Goal: Task Accomplishment & Management: Manage account settings

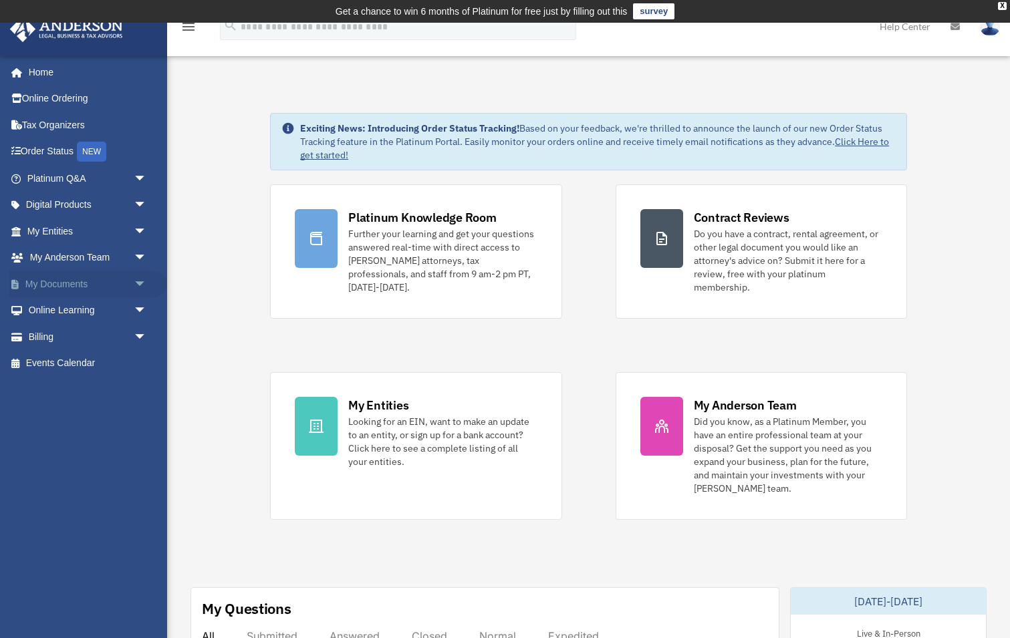
click at [140, 281] on span "arrow_drop_down" at bounding box center [147, 284] width 27 height 27
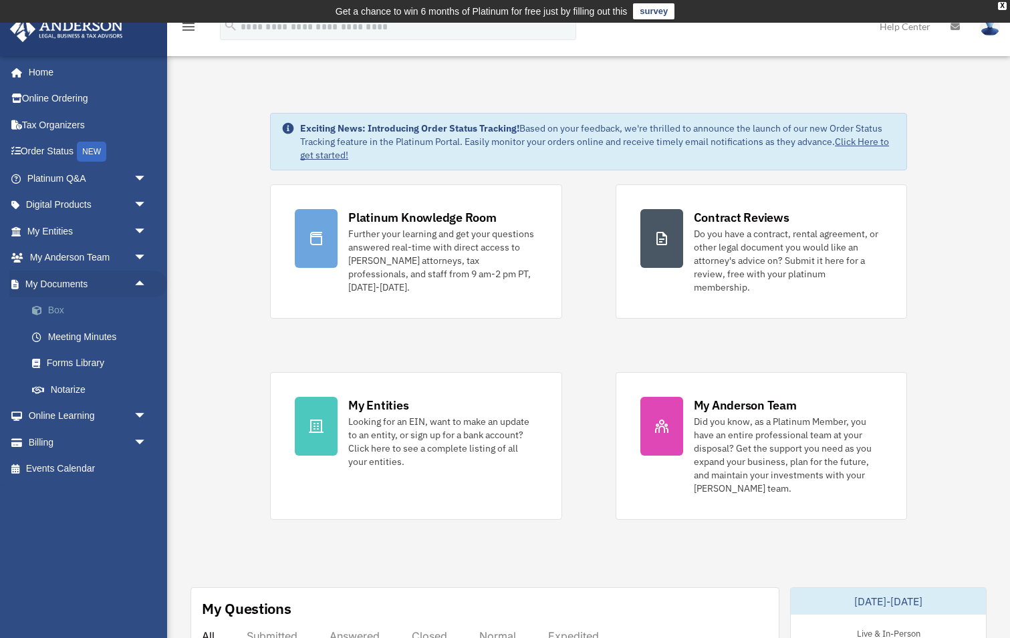
click at [53, 303] on link "Box" at bounding box center [93, 310] width 148 height 27
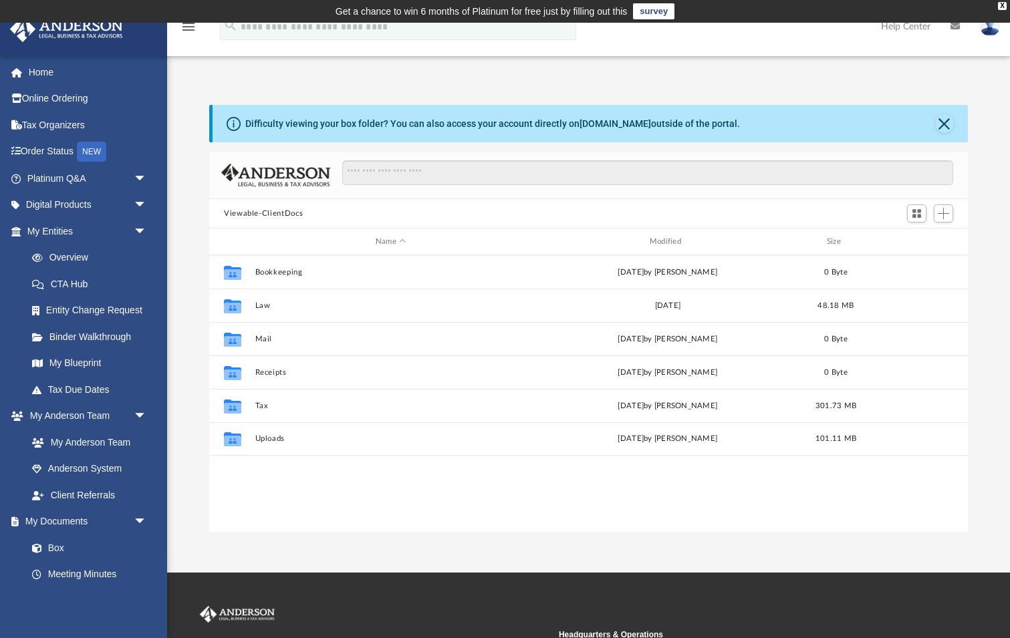
scroll to position [304, 758]
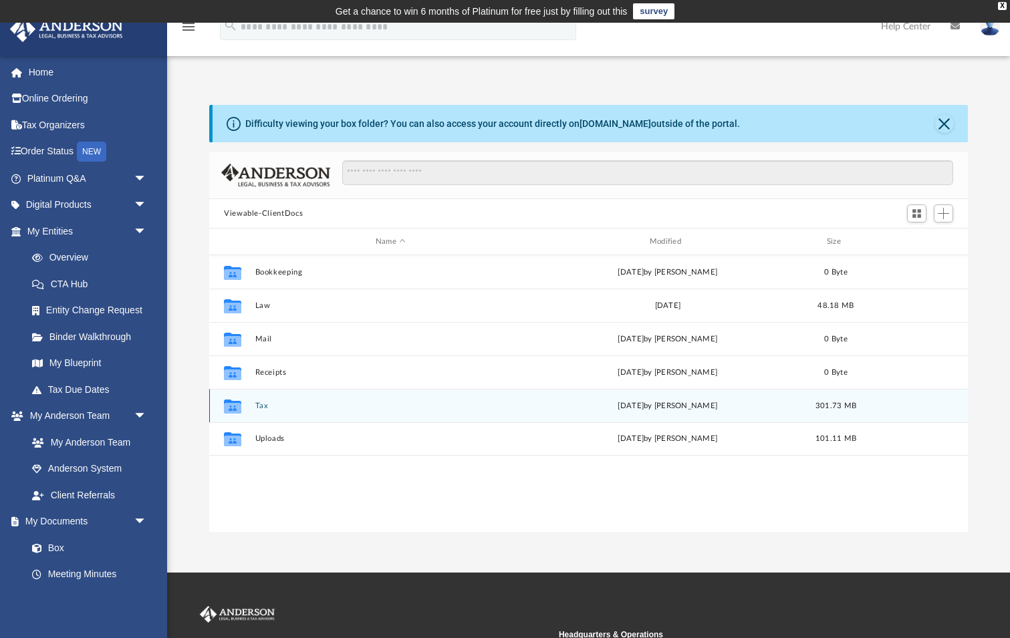
click at [261, 405] on button "Tax" at bounding box center [390, 406] width 271 height 9
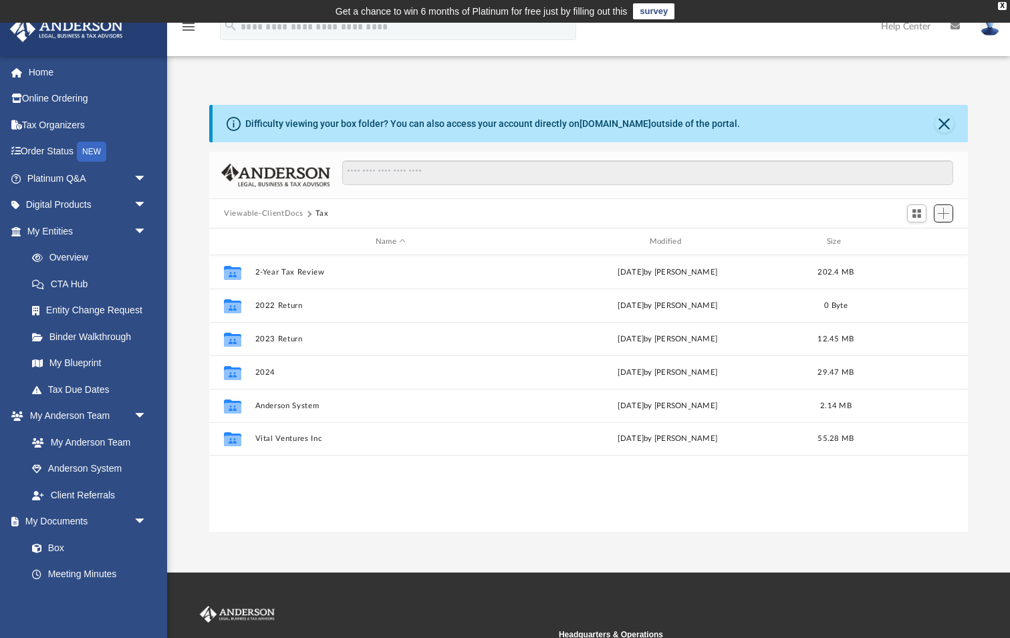
click at [946, 216] on span "Add" at bounding box center [942, 213] width 11 height 11
click at [518, 488] on div "Collaborated Folder 2-Year Tax Review Wed Aug 20 2025 by Barley Bowler 202.4 MB…" at bounding box center [588, 393] width 758 height 277
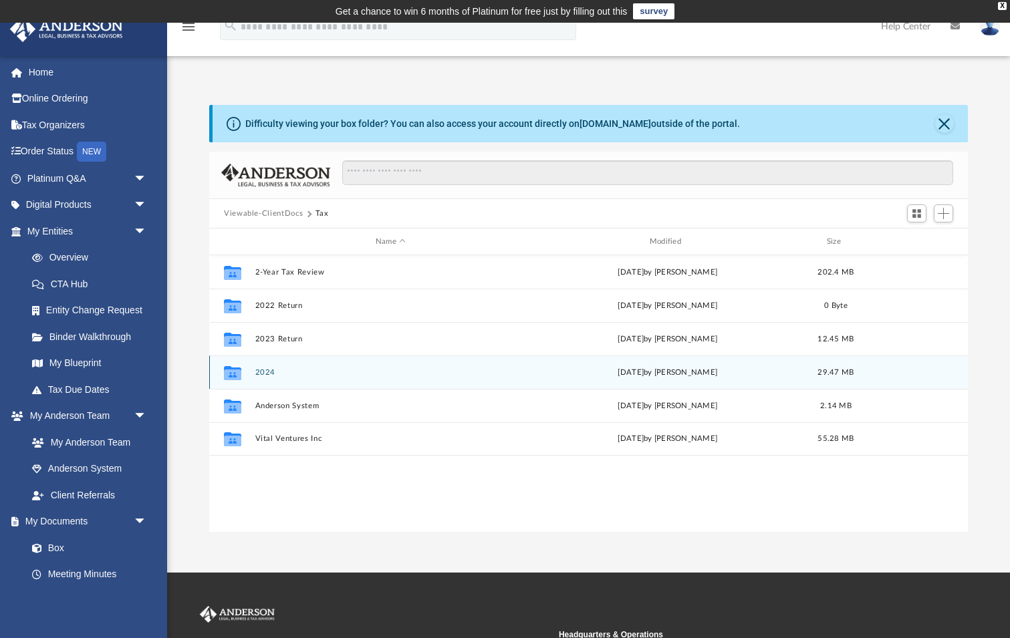
click at [294, 368] on button "2024" at bounding box center [390, 372] width 271 height 9
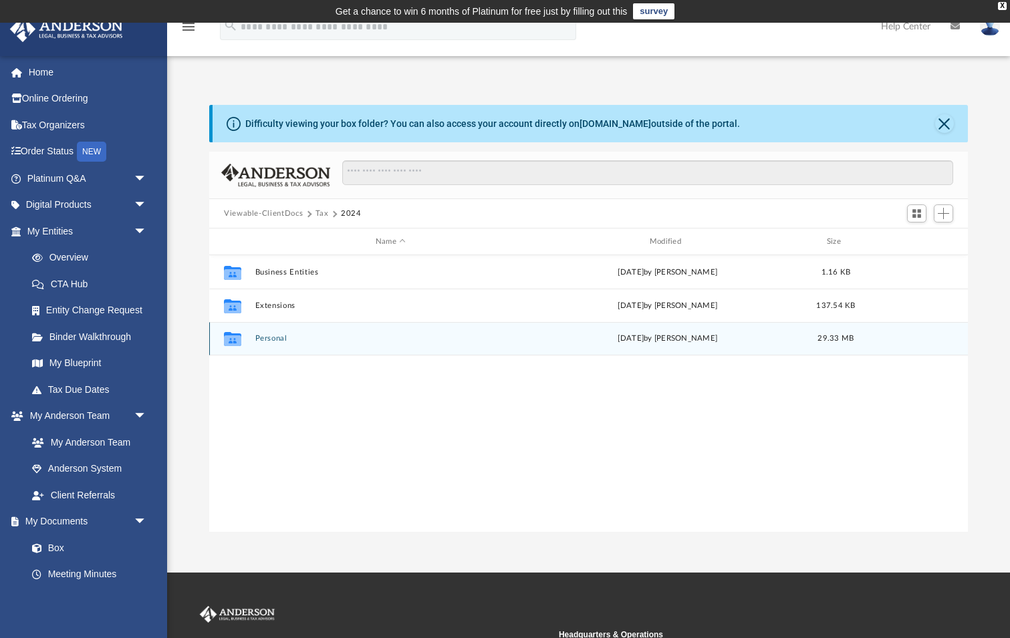
click at [289, 340] on button "Personal" at bounding box center [390, 338] width 271 height 9
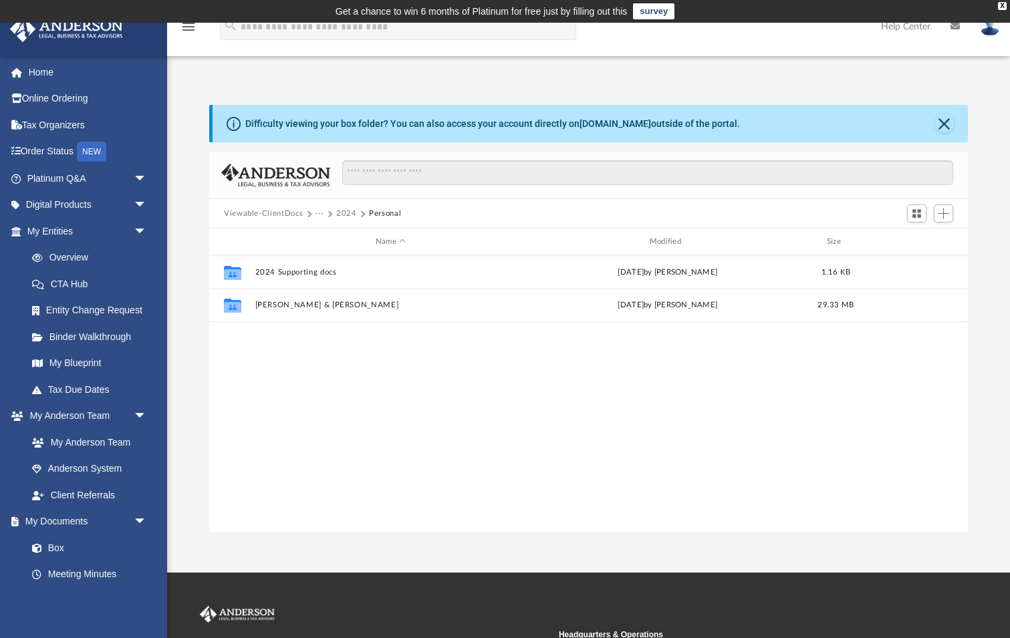
click at [357, 215] on button "2024" at bounding box center [346, 214] width 21 height 12
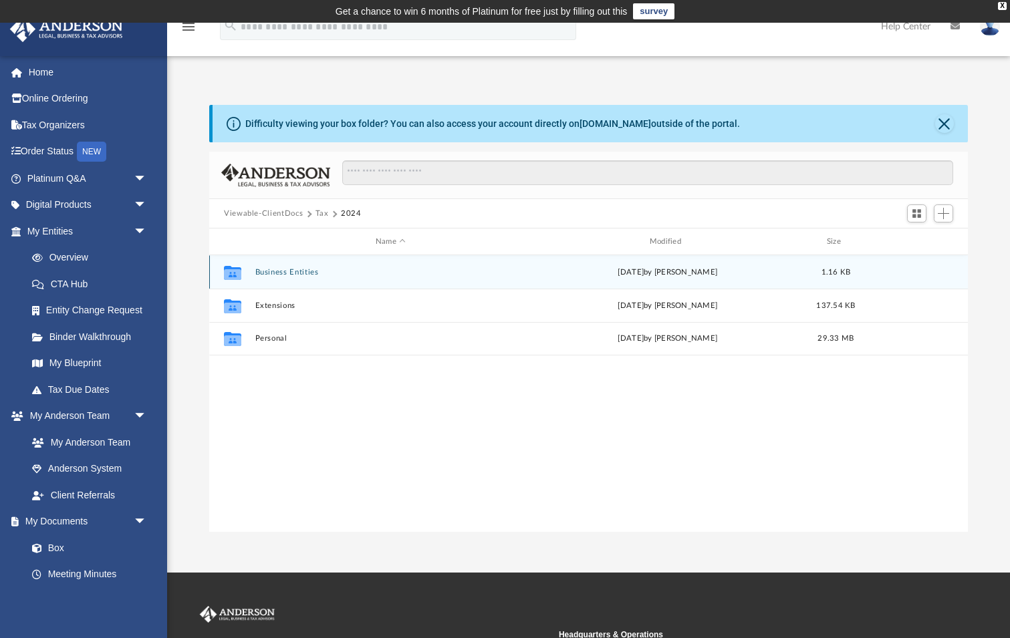
click at [294, 269] on button "Business Entities" at bounding box center [390, 272] width 271 height 9
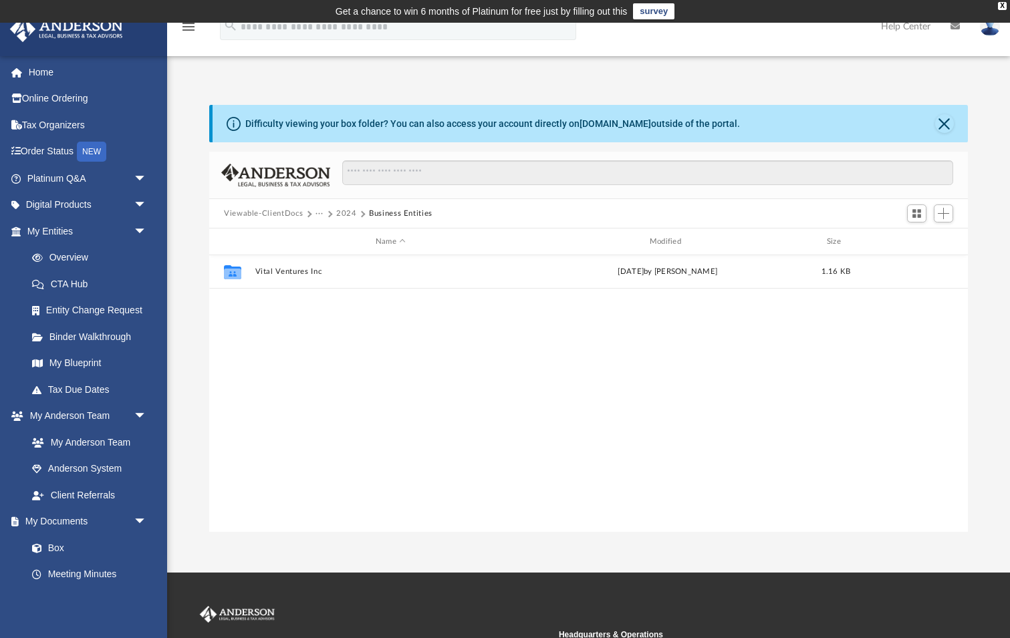
click at [357, 213] on button "2024" at bounding box center [346, 214] width 21 height 12
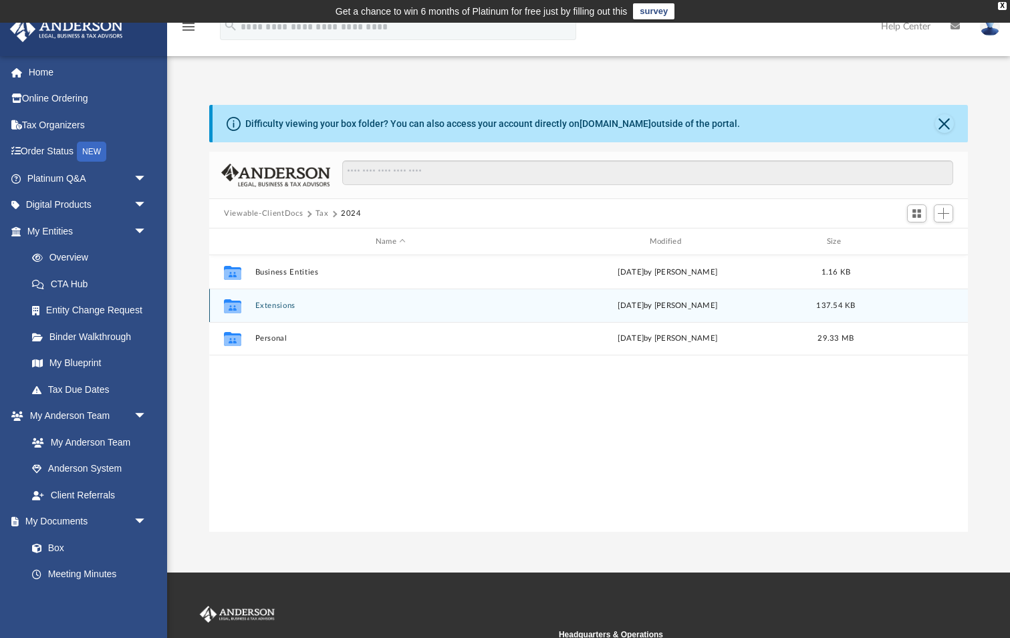
click at [275, 301] on button "Extensions" at bounding box center [390, 305] width 271 height 9
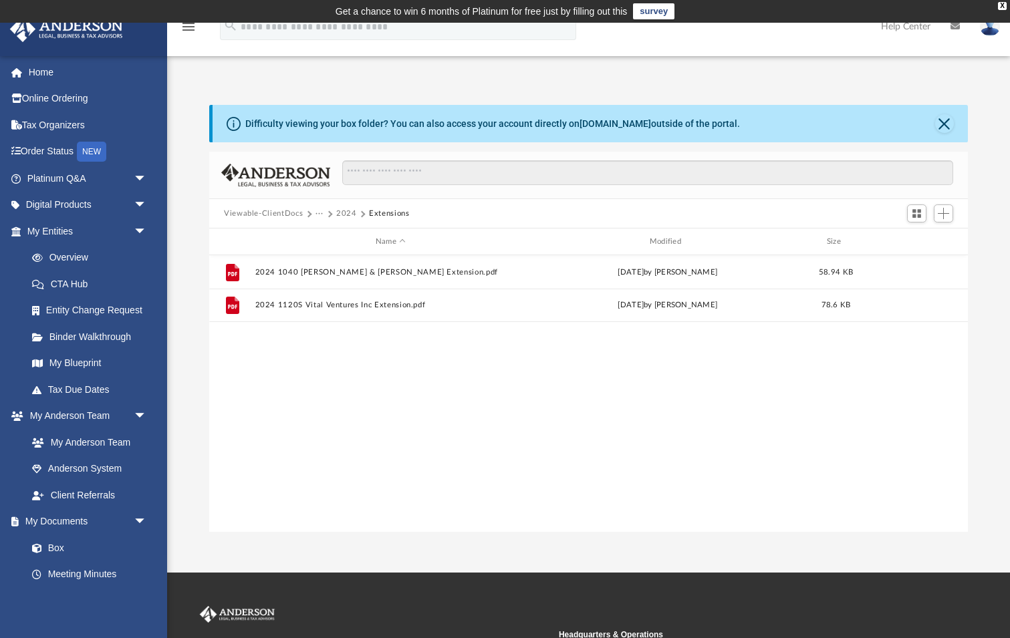
click at [357, 210] on button "2024" at bounding box center [346, 214] width 21 height 12
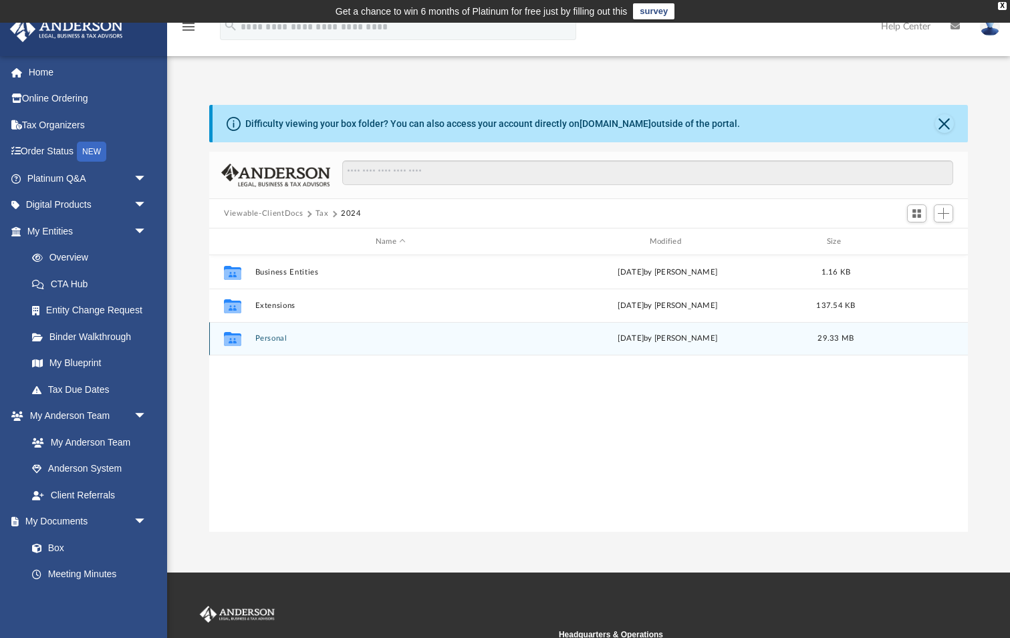
click at [279, 337] on button "Personal" at bounding box center [390, 338] width 271 height 9
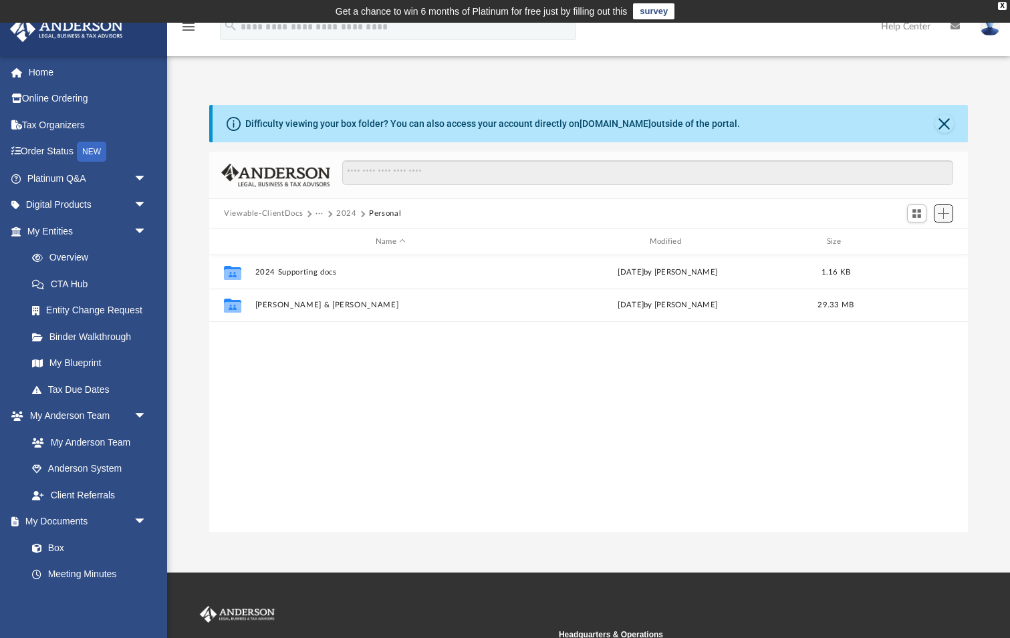
click at [946, 212] on span "Add" at bounding box center [942, 213] width 11 height 11
click at [907, 240] on li "Upload" at bounding box center [924, 240] width 43 height 14
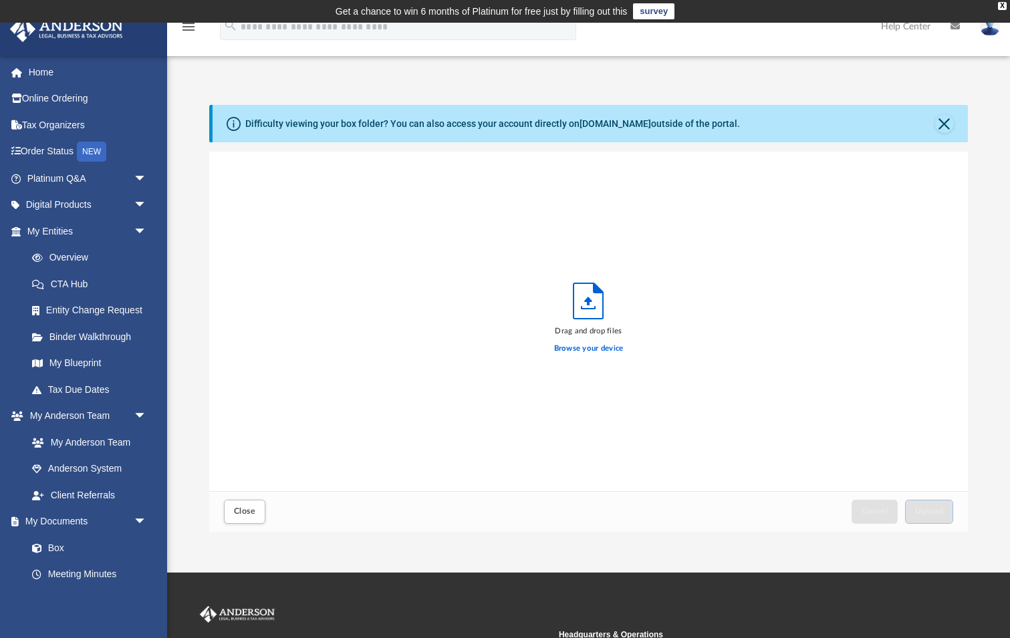
scroll to position [339, 758]
click at [579, 349] on label "Browse your device" at bounding box center [588, 349] width 69 height 12
click at [0, 0] on input "Browse your device" at bounding box center [0, 0] width 0 height 0
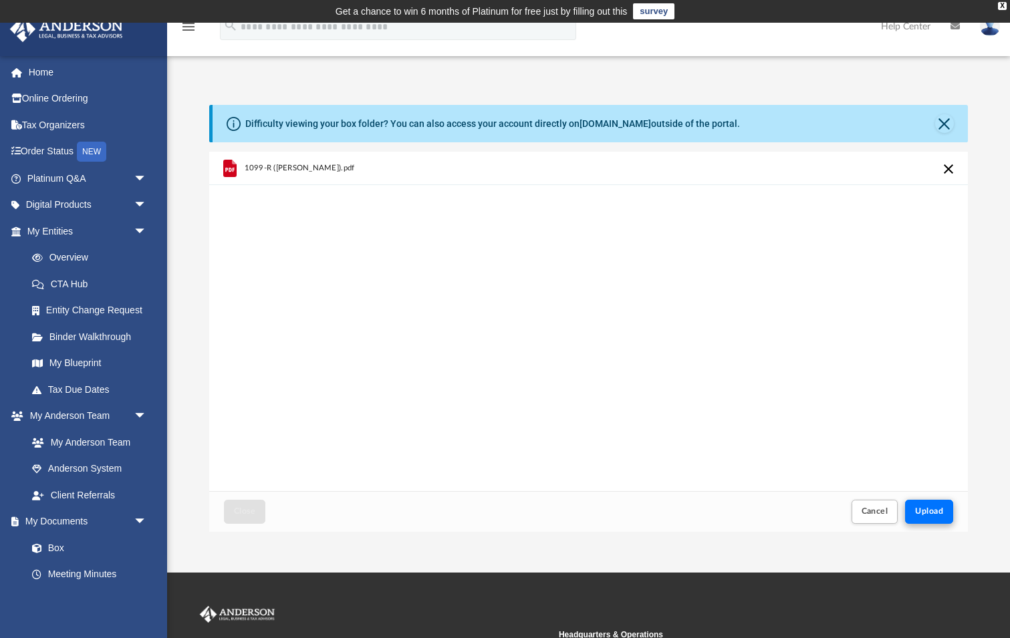
click at [927, 511] on span "Upload" at bounding box center [929, 511] width 28 height 8
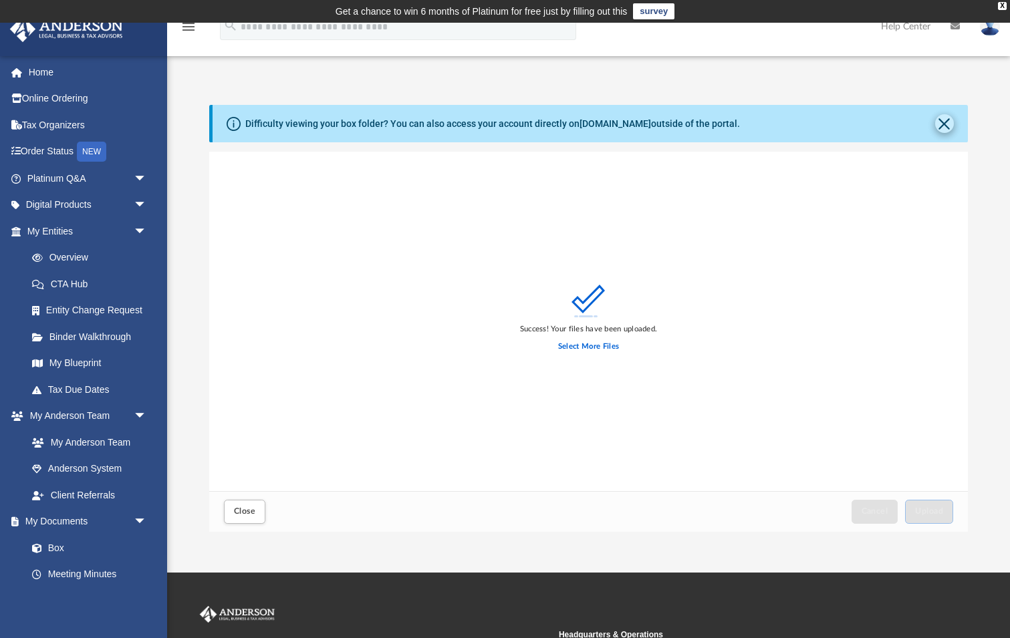
click at [944, 122] on button "Close" at bounding box center [944, 123] width 19 height 19
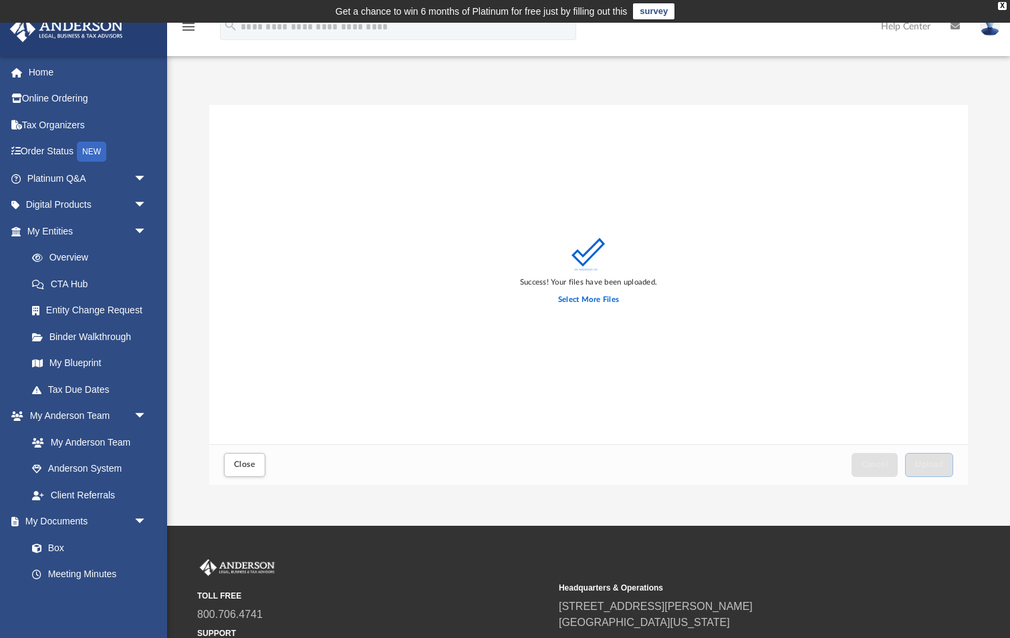
scroll to position [0, 0]
click at [243, 464] on span "Close" at bounding box center [244, 464] width 21 height 8
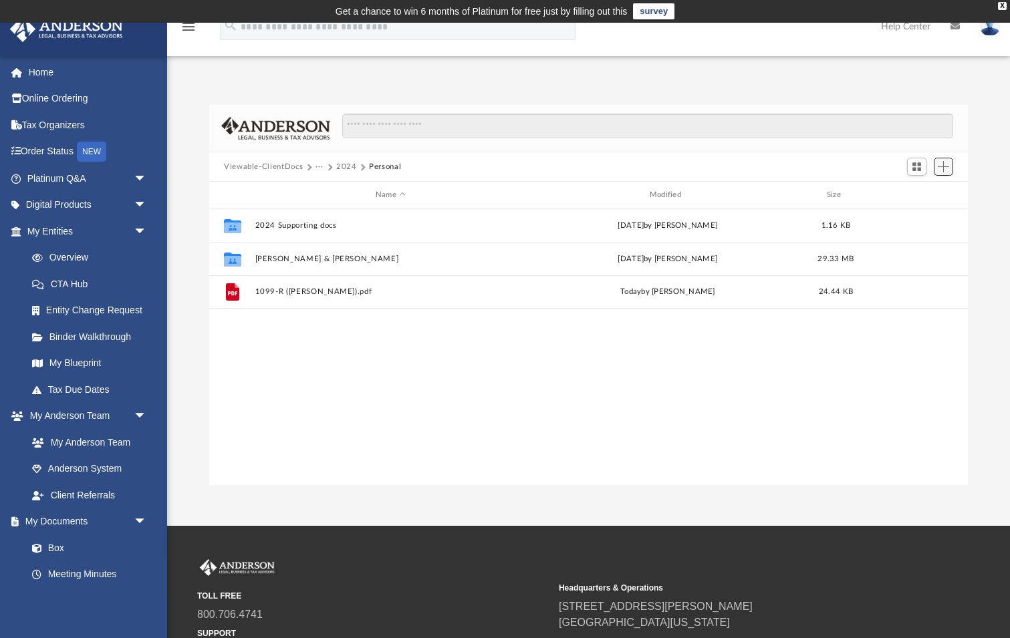
click at [948, 164] on span "Add" at bounding box center [942, 166] width 11 height 11
click at [907, 193] on li "Upload" at bounding box center [924, 193] width 43 height 14
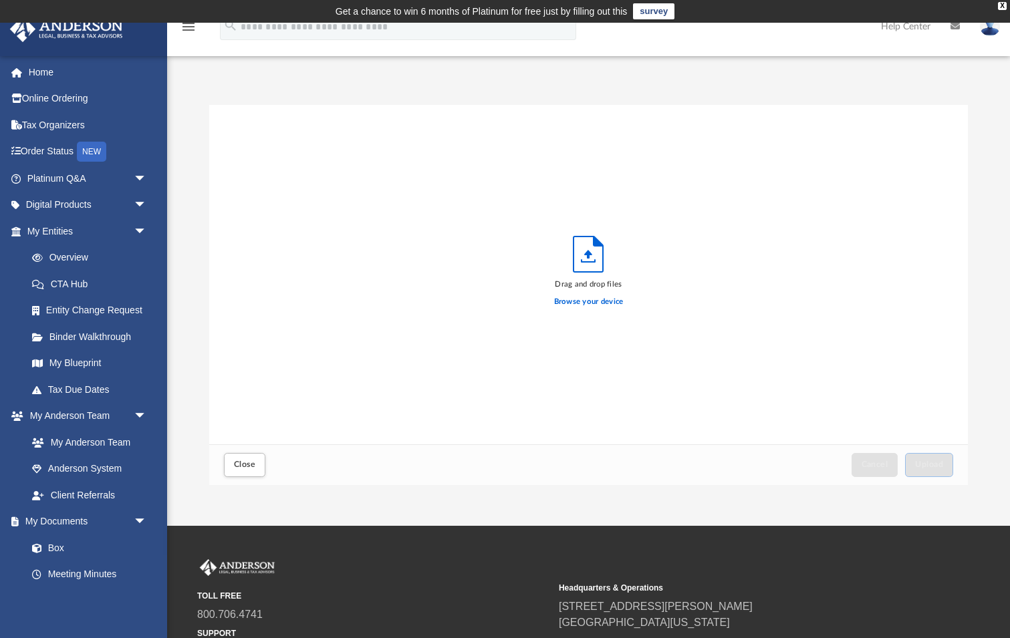
scroll to position [339, 758]
click at [580, 300] on label "Browse your device" at bounding box center [588, 302] width 69 height 12
click at [0, 0] on input "Browse your device" at bounding box center [0, 0] width 0 height 0
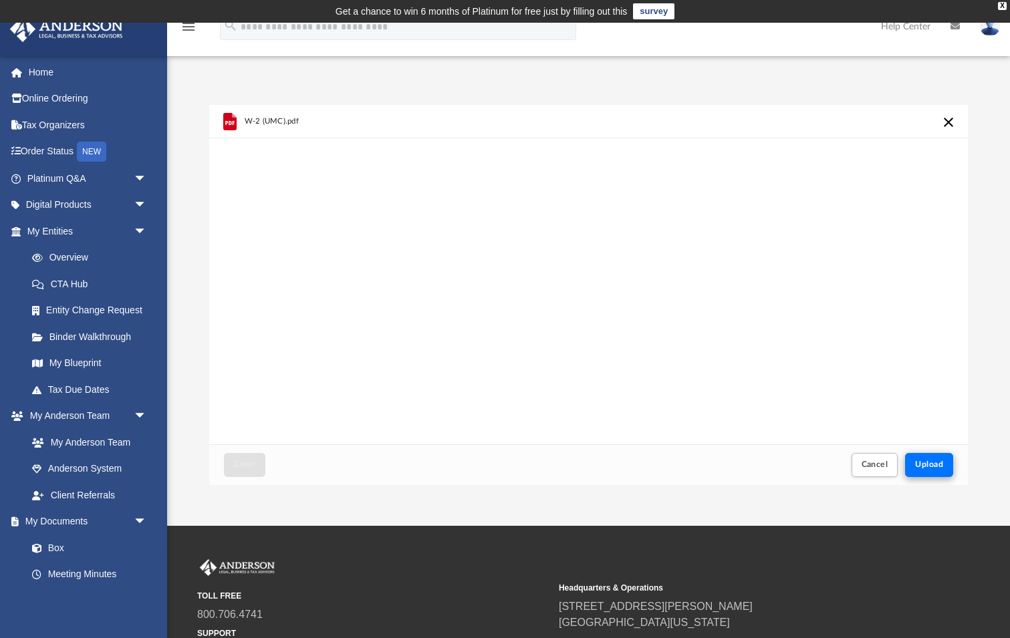
click at [917, 460] on span "Upload" at bounding box center [929, 464] width 28 height 8
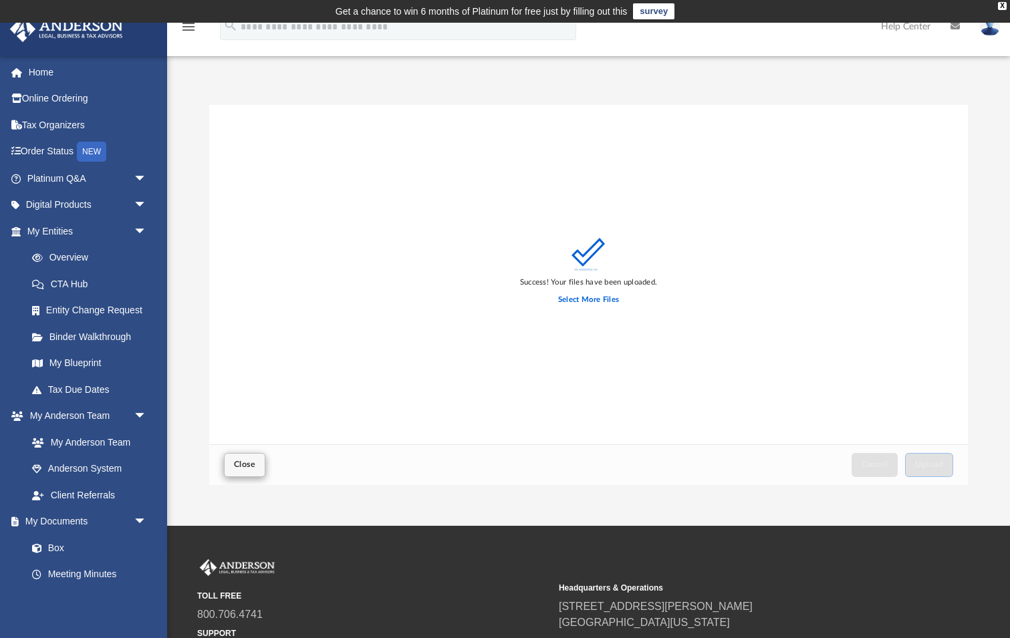
click at [235, 467] on span "Close" at bounding box center [244, 464] width 21 height 8
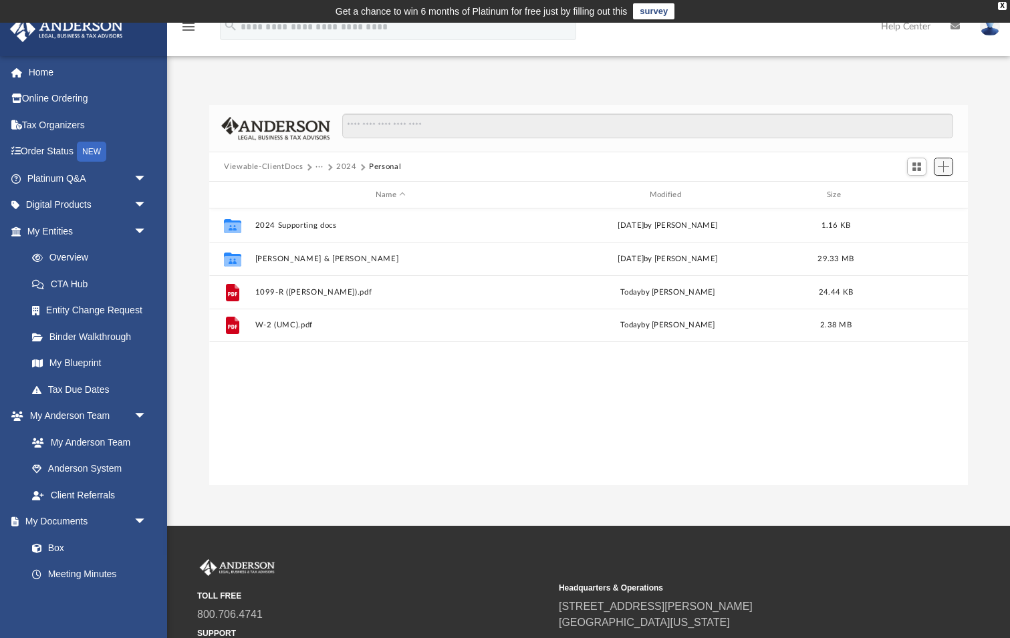
click at [947, 166] on span "Add" at bounding box center [942, 166] width 11 height 11
click at [942, 166] on span "Add" at bounding box center [942, 166] width 11 height 11
click at [944, 168] on span "Add" at bounding box center [942, 166] width 11 height 11
click at [911, 196] on li "Upload" at bounding box center [924, 193] width 43 height 14
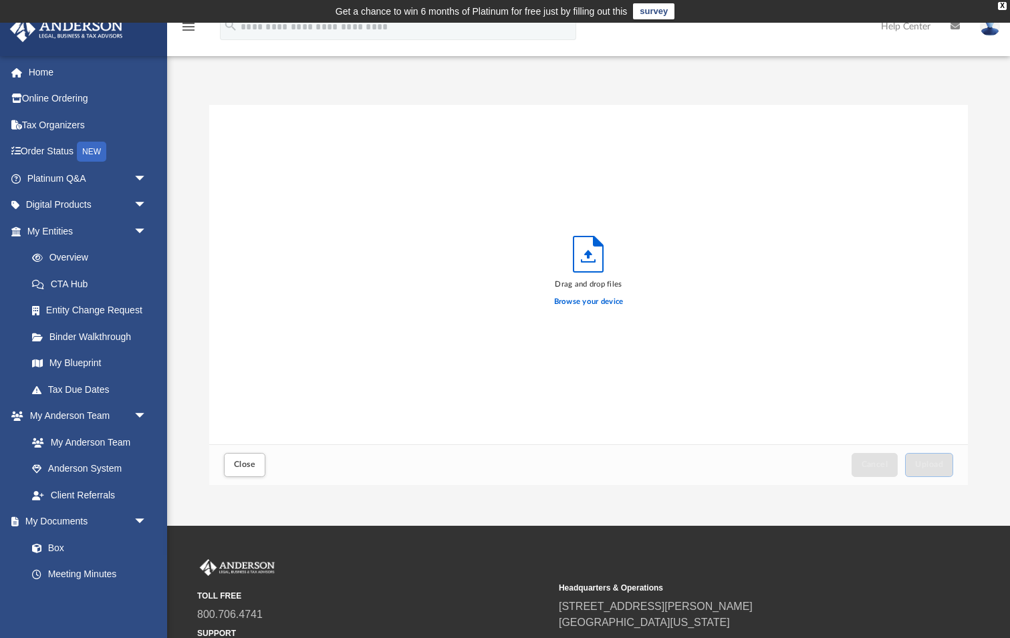
scroll to position [339, 758]
click at [581, 303] on label "Browse your device" at bounding box center [588, 302] width 69 height 12
click at [0, 0] on input "Browse your device" at bounding box center [0, 0] width 0 height 0
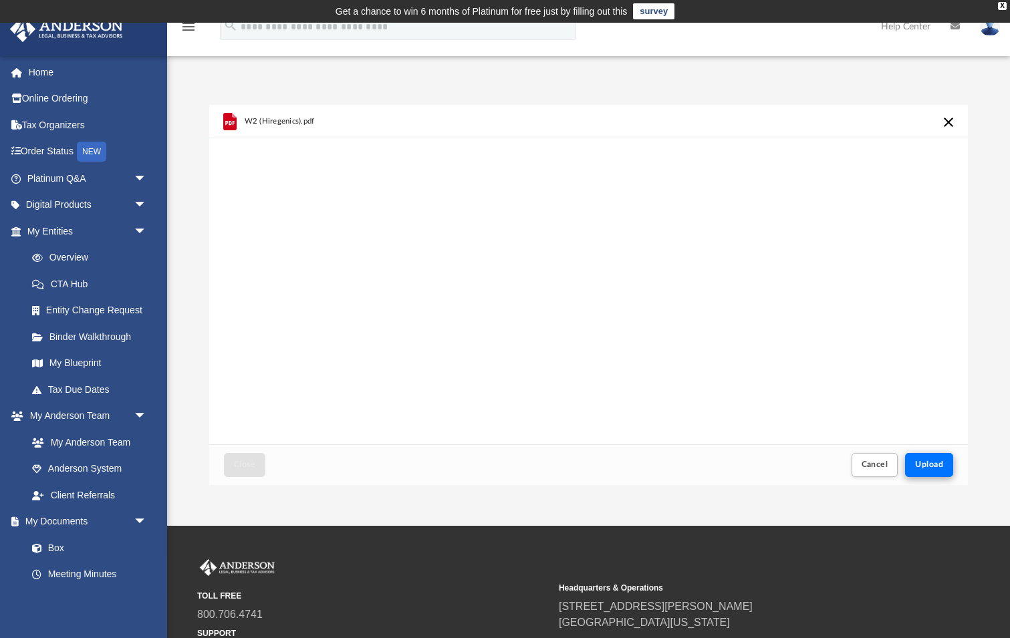
click at [930, 462] on span "Upload" at bounding box center [929, 464] width 28 height 8
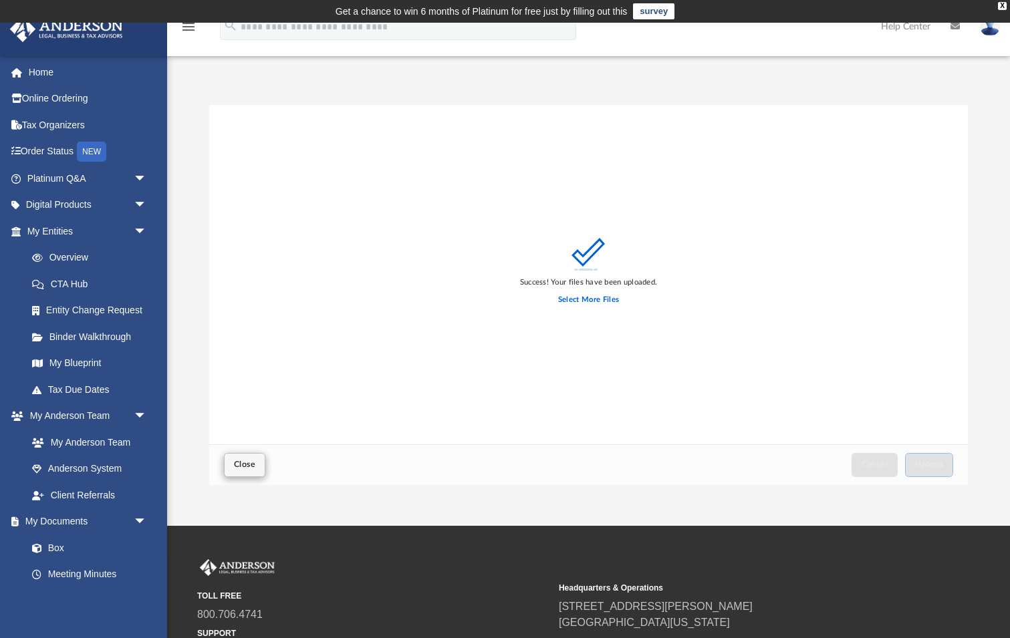
click at [245, 463] on span "Close" at bounding box center [244, 464] width 21 height 8
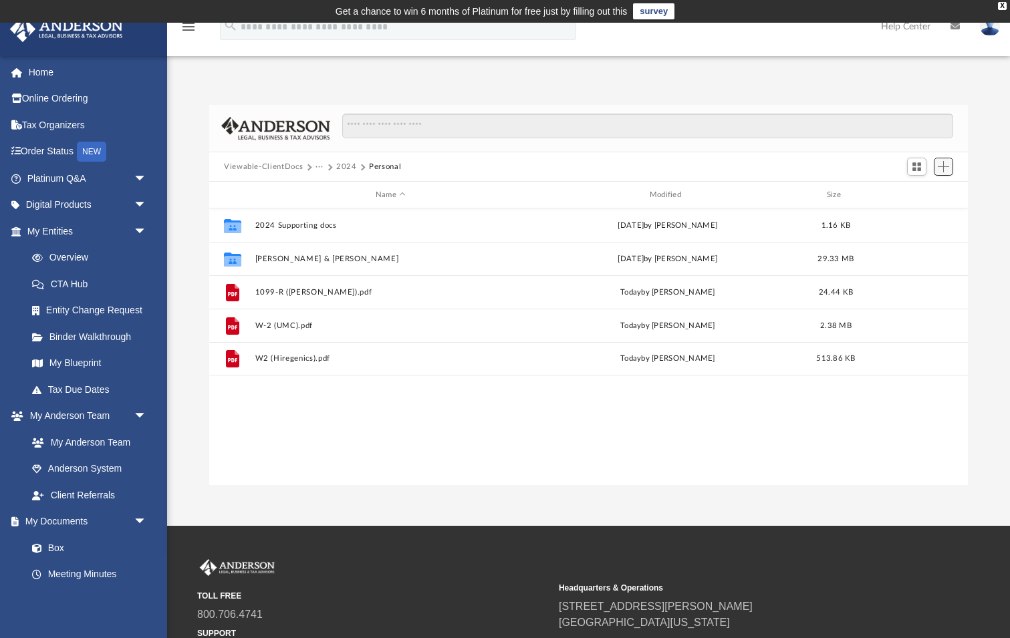
click at [945, 167] on span "Add" at bounding box center [942, 166] width 11 height 11
click at [915, 194] on li "Upload" at bounding box center [924, 193] width 43 height 14
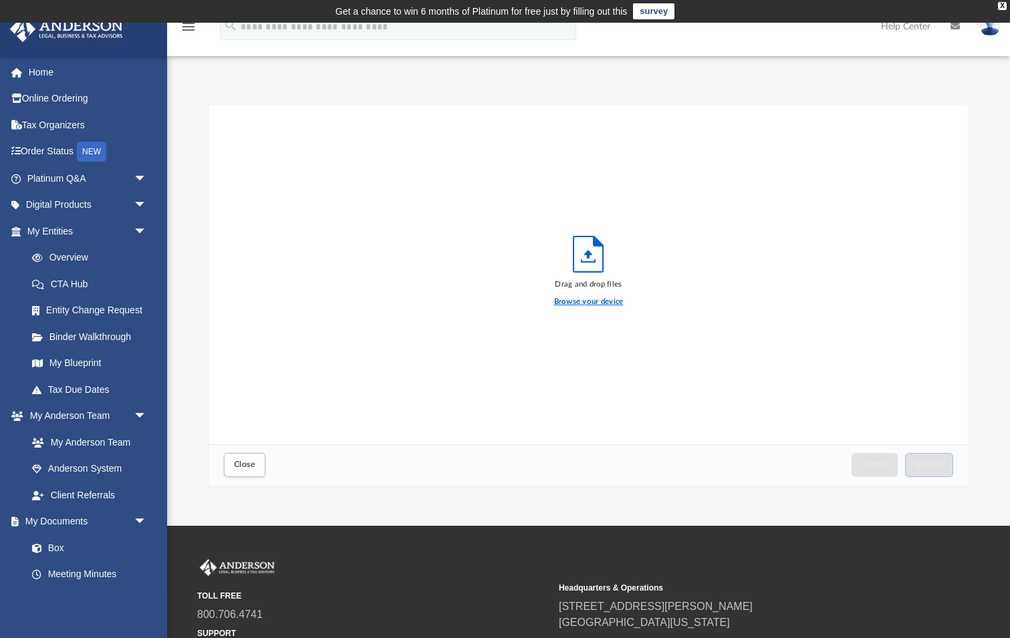
click at [563, 305] on label "Browse your device" at bounding box center [588, 302] width 69 height 12
click at [0, 0] on input "Browse your device" at bounding box center [0, 0] width 0 height 0
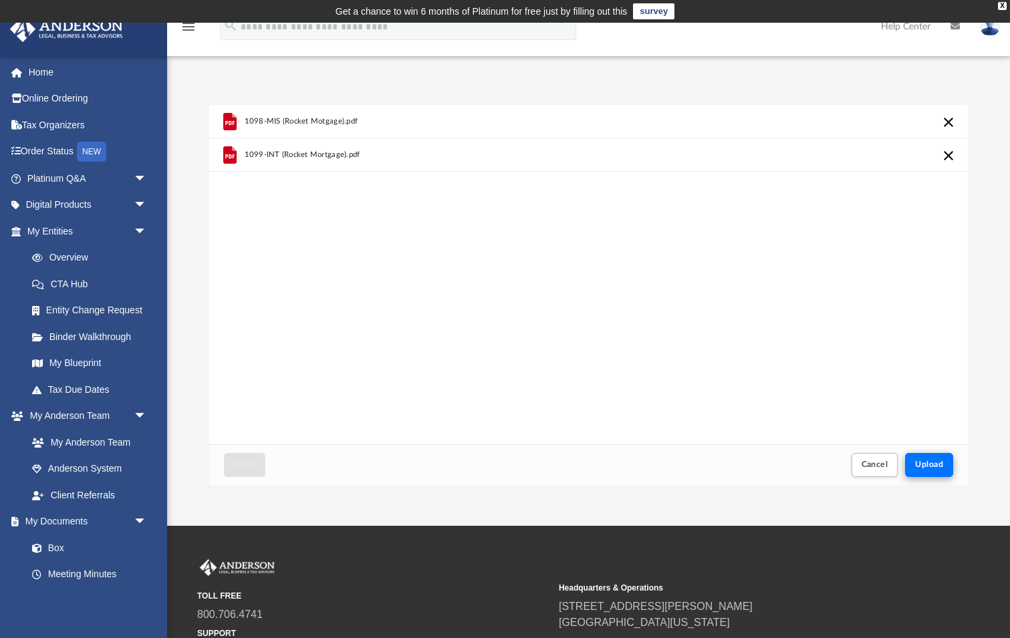
click at [933, 466] on span "Upload" at bounding box center [929, 464] width 28 height 8
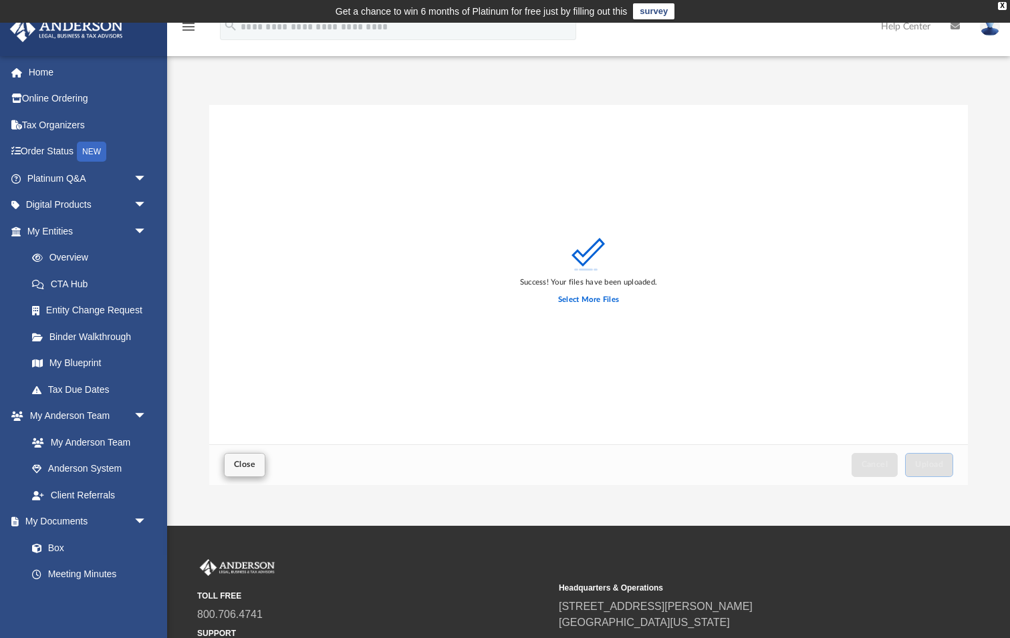
click at [247, 461] on span "Close" at bounding box center [244, 464] width 21 height 8
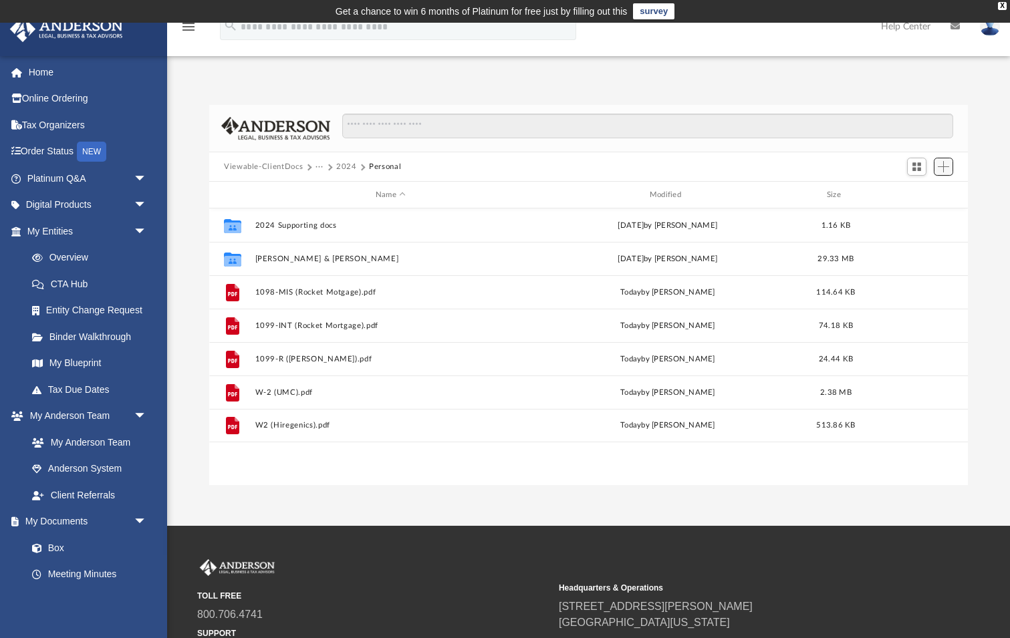
click at [946, 166] on span "Add" at bounding box center [942, 166] width 11 height 11
click at [909, 194] on li "Upload" at bounding box center [924, 193] width 43 height 14
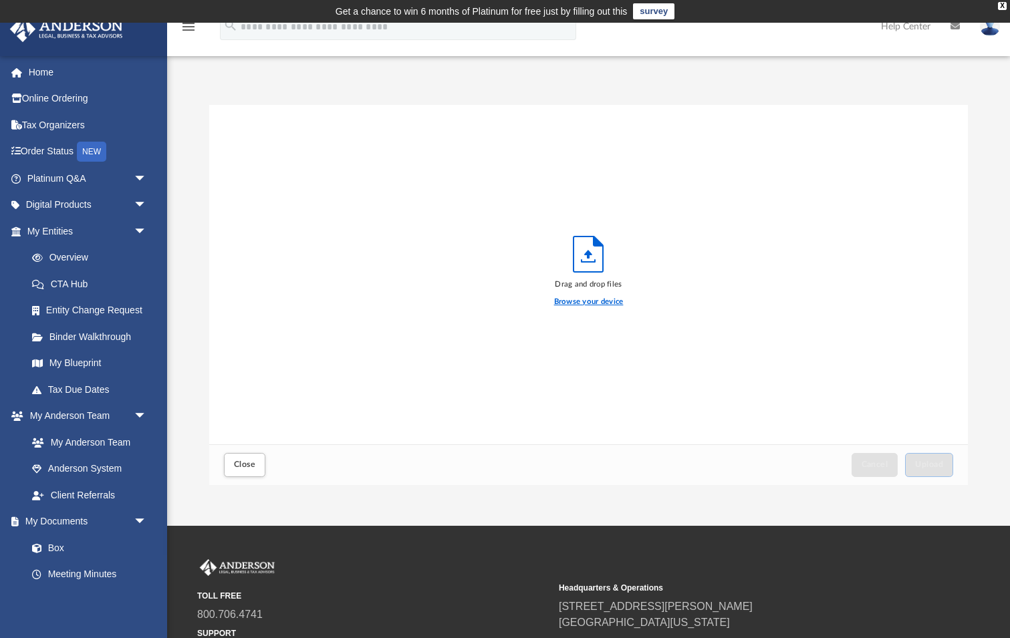
click at [602, 303] on label "Browse your device" at bounding box center [588, 302] width 69 height 12
click at [0, 0] on input "Browse your device" at bounding box center [0, 0] width 0 height 0
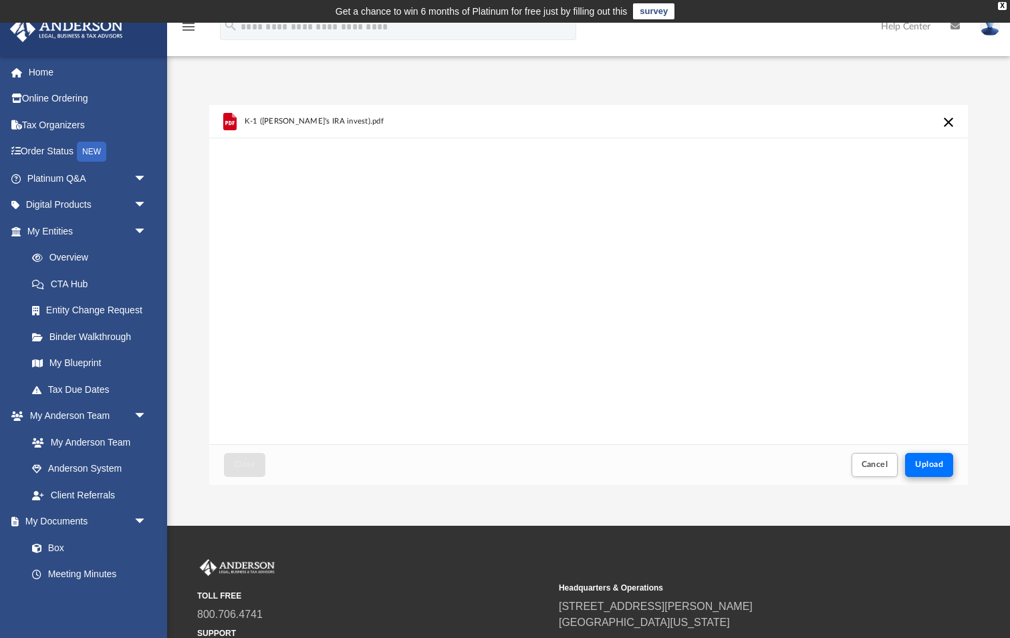
click at [930, 467] on span "Upload" at bounding box center [929, 464] width 28 height 8
